Goal: Transaction & Acquisition: Purchase product/service

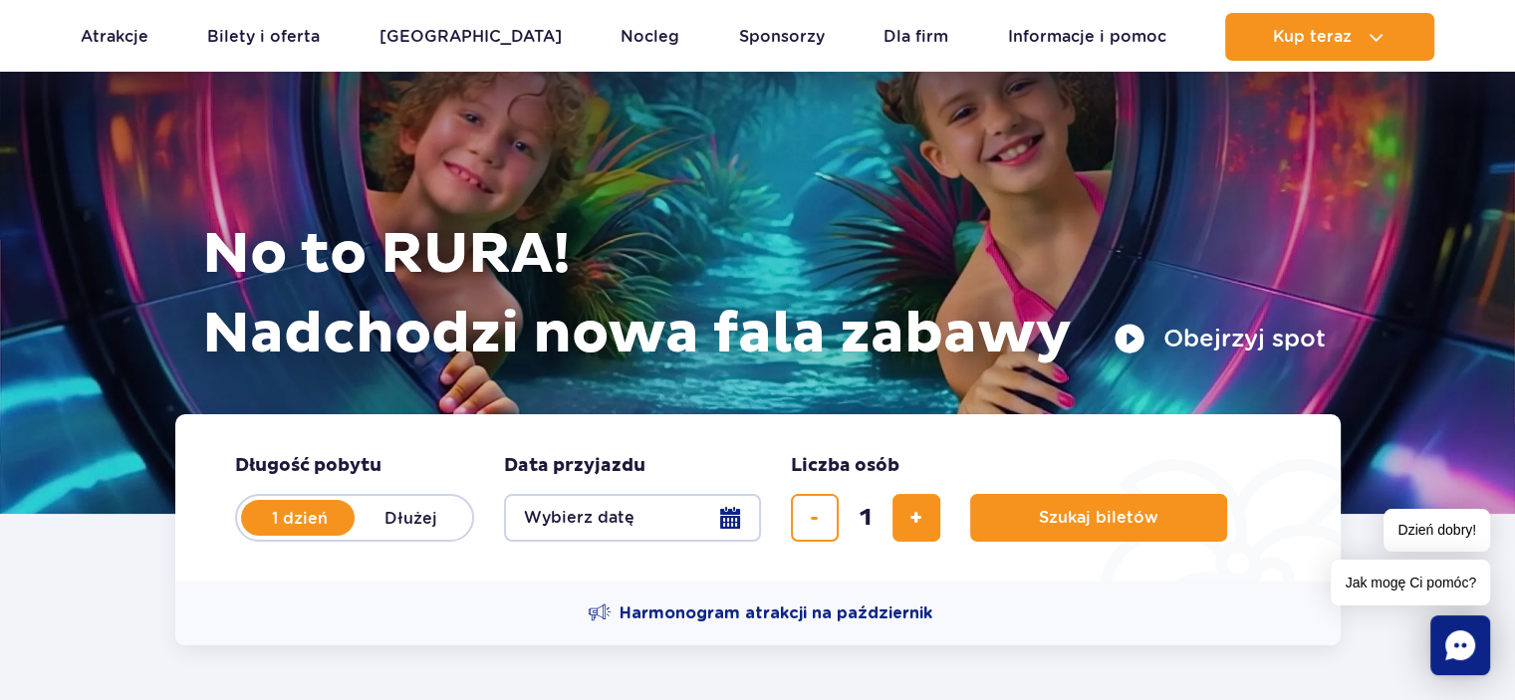
scroll to position [100, 0]
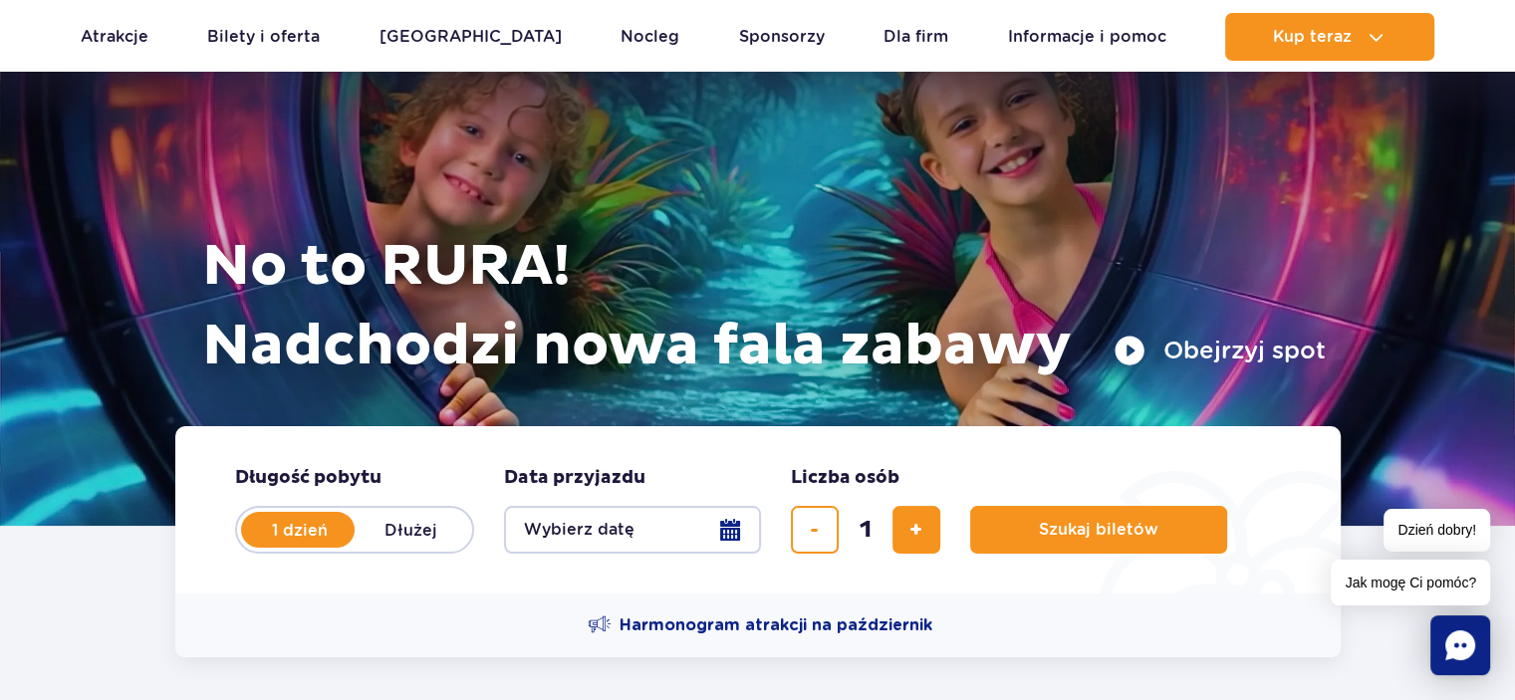
click at [737, 534] on button "Wybierz datę" at bounding box center [632, 530] width 257 height 48
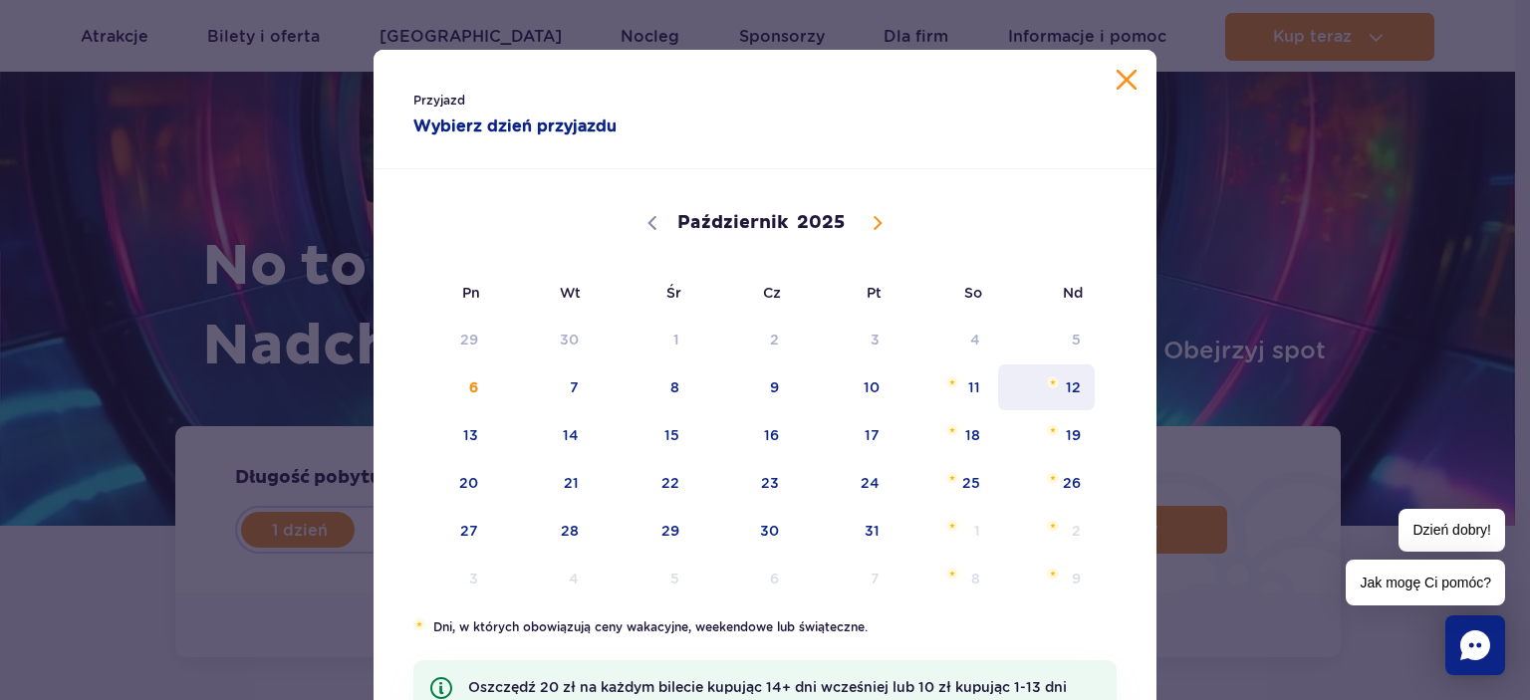
click at [1069, 382] on span "12" at bounding box center [1046, 387] width 101 height 46
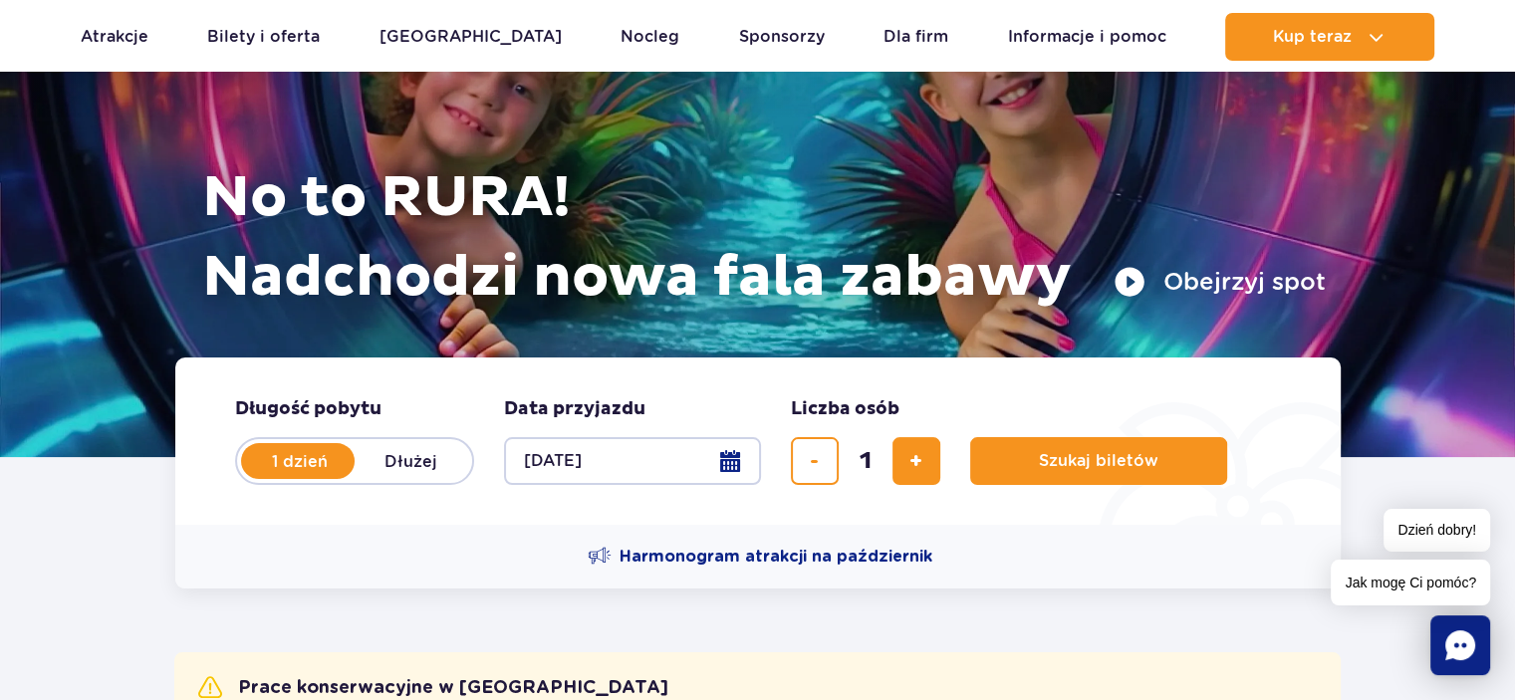
scroll to position [199, 0]
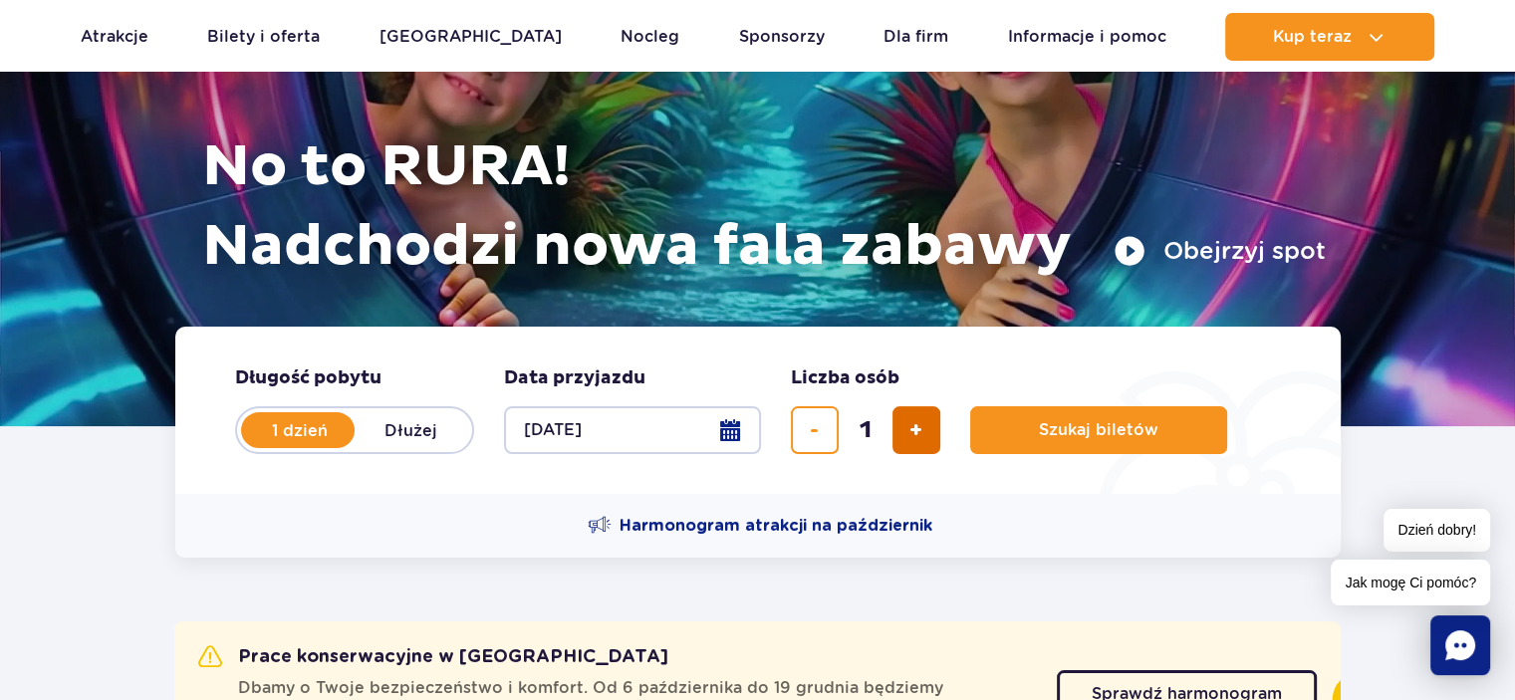
click at [910, 430] on span "dodaj bilet" at bounding box center [915, 430] width 13 height 0
type input "4"
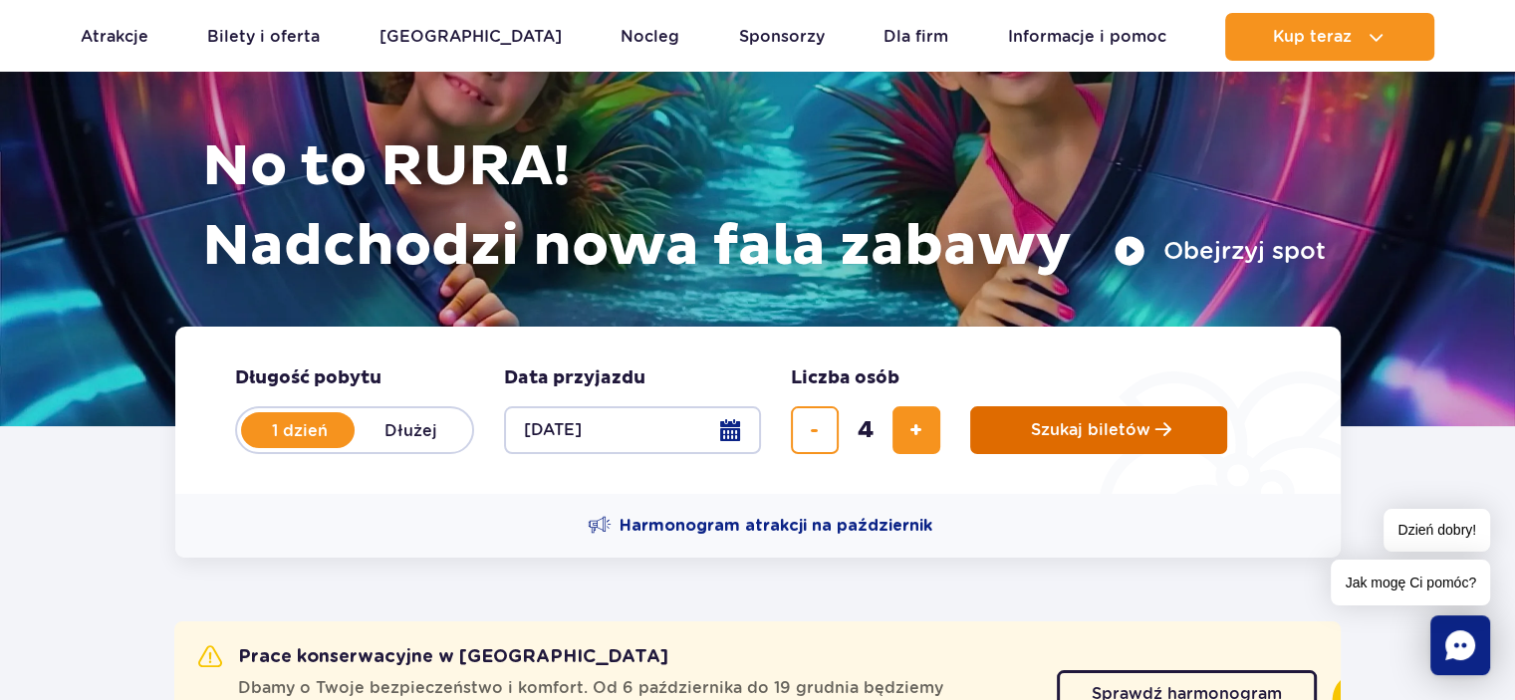
click at [1123, 435] on span "Szukaj biletów" at bounding box center [1091, 430] width 120 height 18
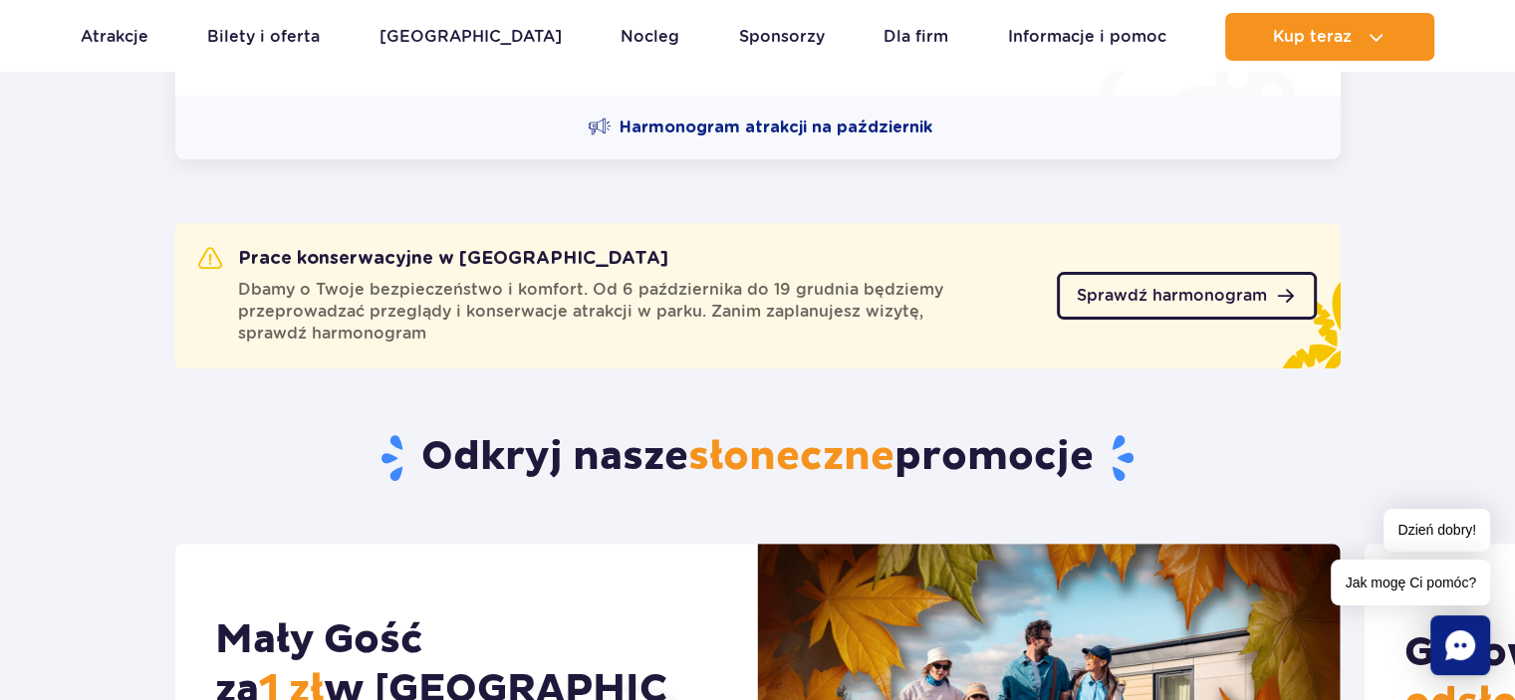
click at [1251, 294] on span "Sprawdź harmonogram" at bounding box center [1172, 296] width 190 height 16
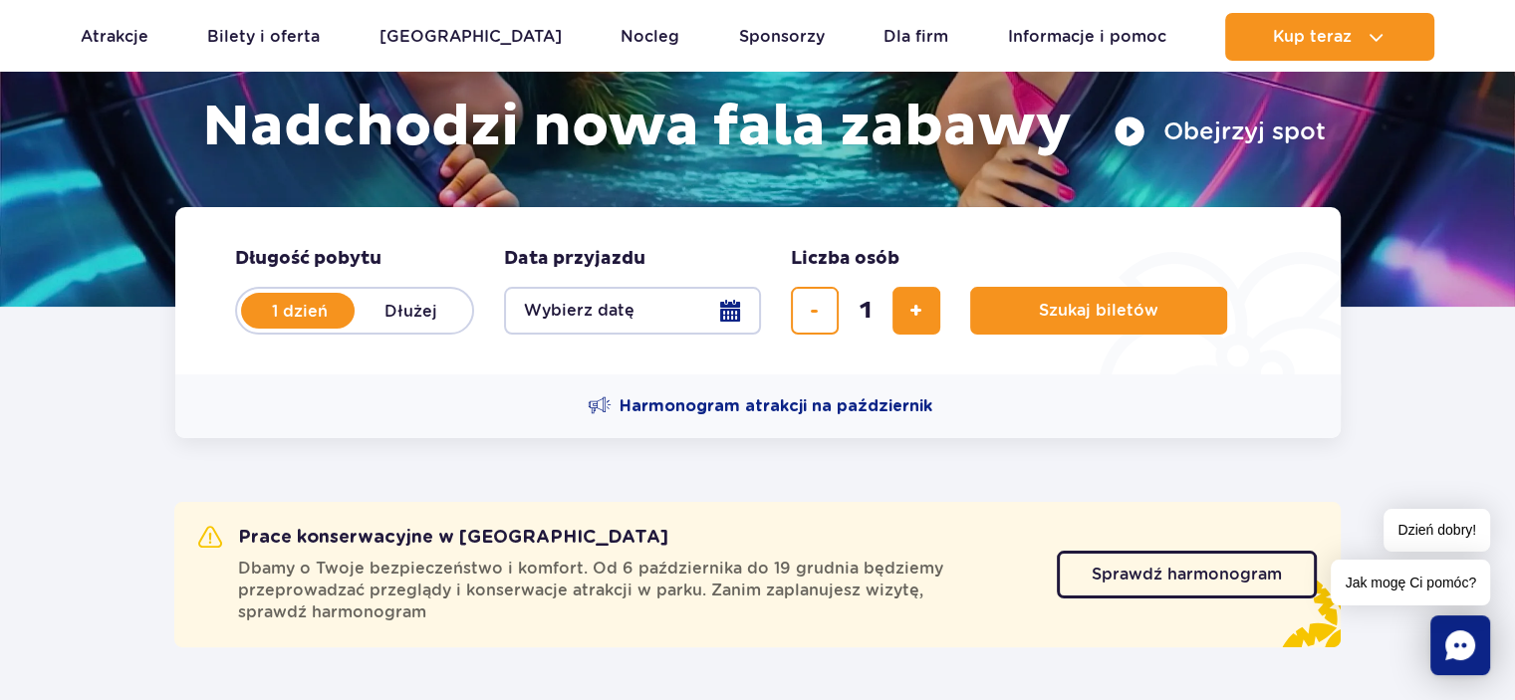
scroll to position [398, 0]
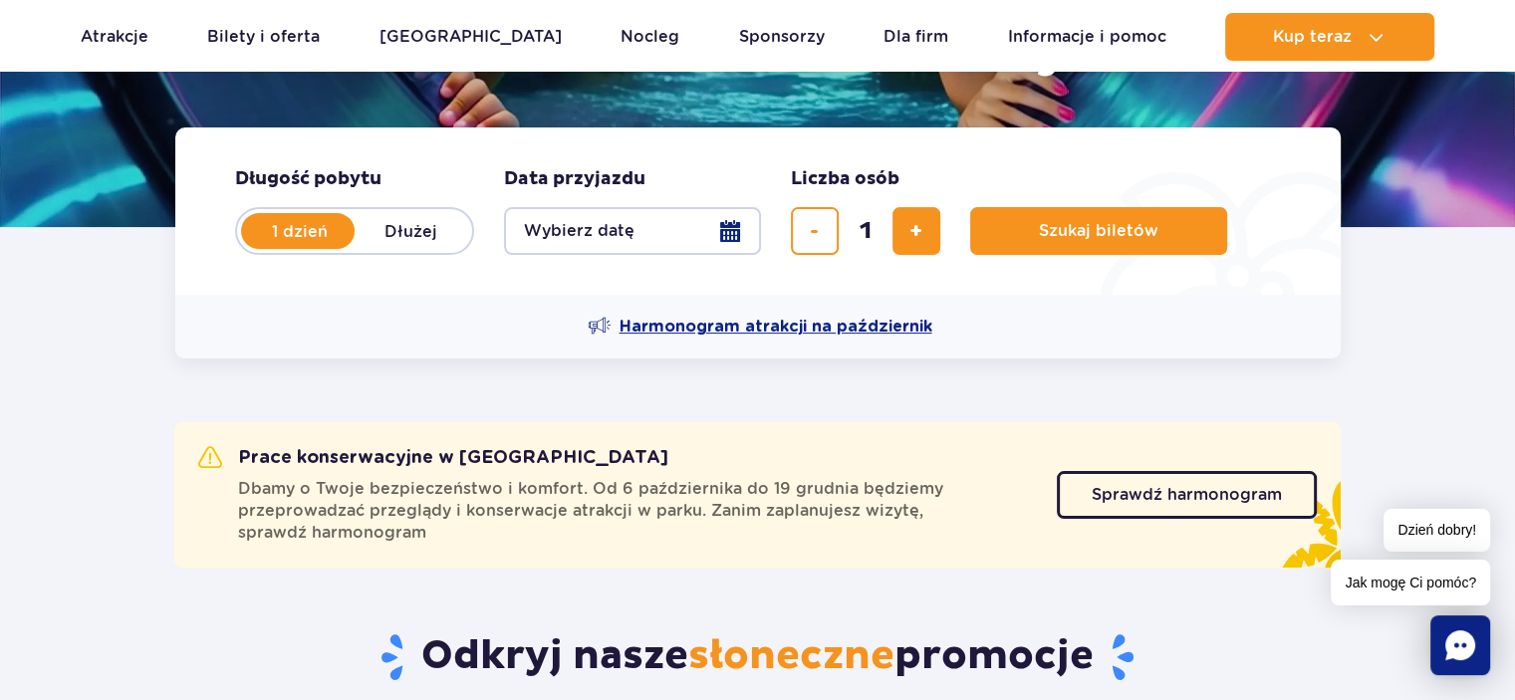
click at [731, 318] on span "Harmonogram atrakcji na październik" at bounding box center [775, 327] width 313 height 22
